Goal: Task Accomplishment & Management: Use online tool/utility

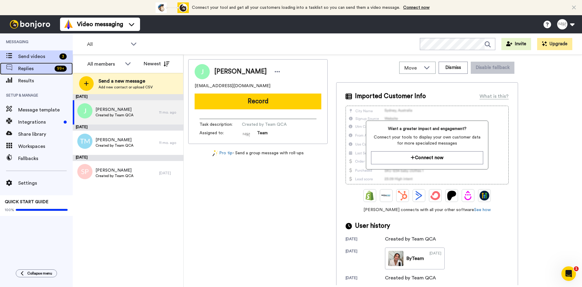
click at [45, 67] on span "Replies" at bounding box center [35, 68] width 34 height 7
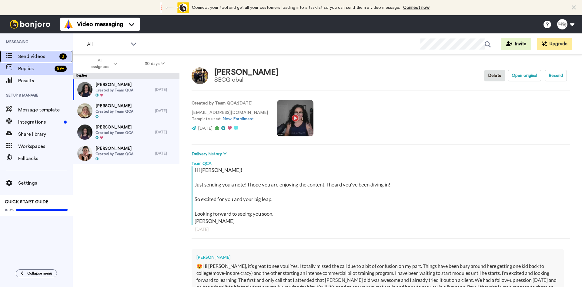
click at [35, 57] on span "Send videos" at bounding box center [37, 56] width 39 height 7
